Goal: Information Seeking & Learning: Learn about a topic

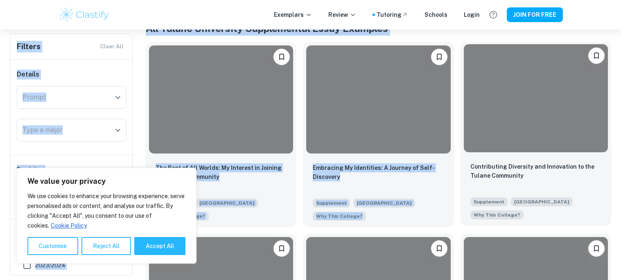
drag, startPoint x: 620, startPoint y: 17, endPoint x: 603, endPoint y: 68, distance: 53.1
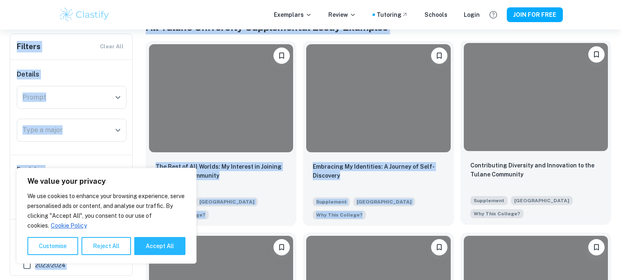
click at [603, 68] on div at bounding box center [536, 97] width 144 height 108
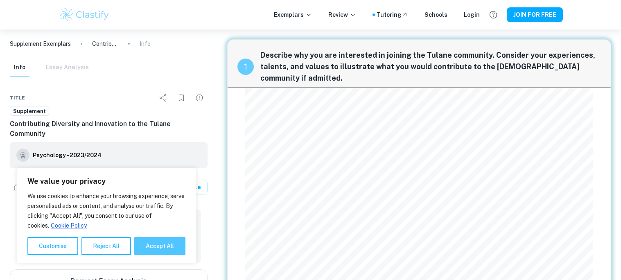
click at [172, 237] on button "Accept All" at bounding box center [159, 246] width 51 height 18
checkbox input "true"
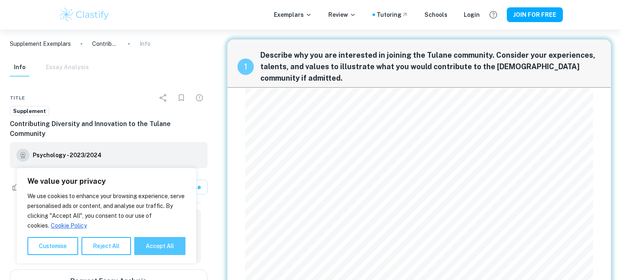
checkbox input "true"
